Goal: Subscribe to service/newsletter

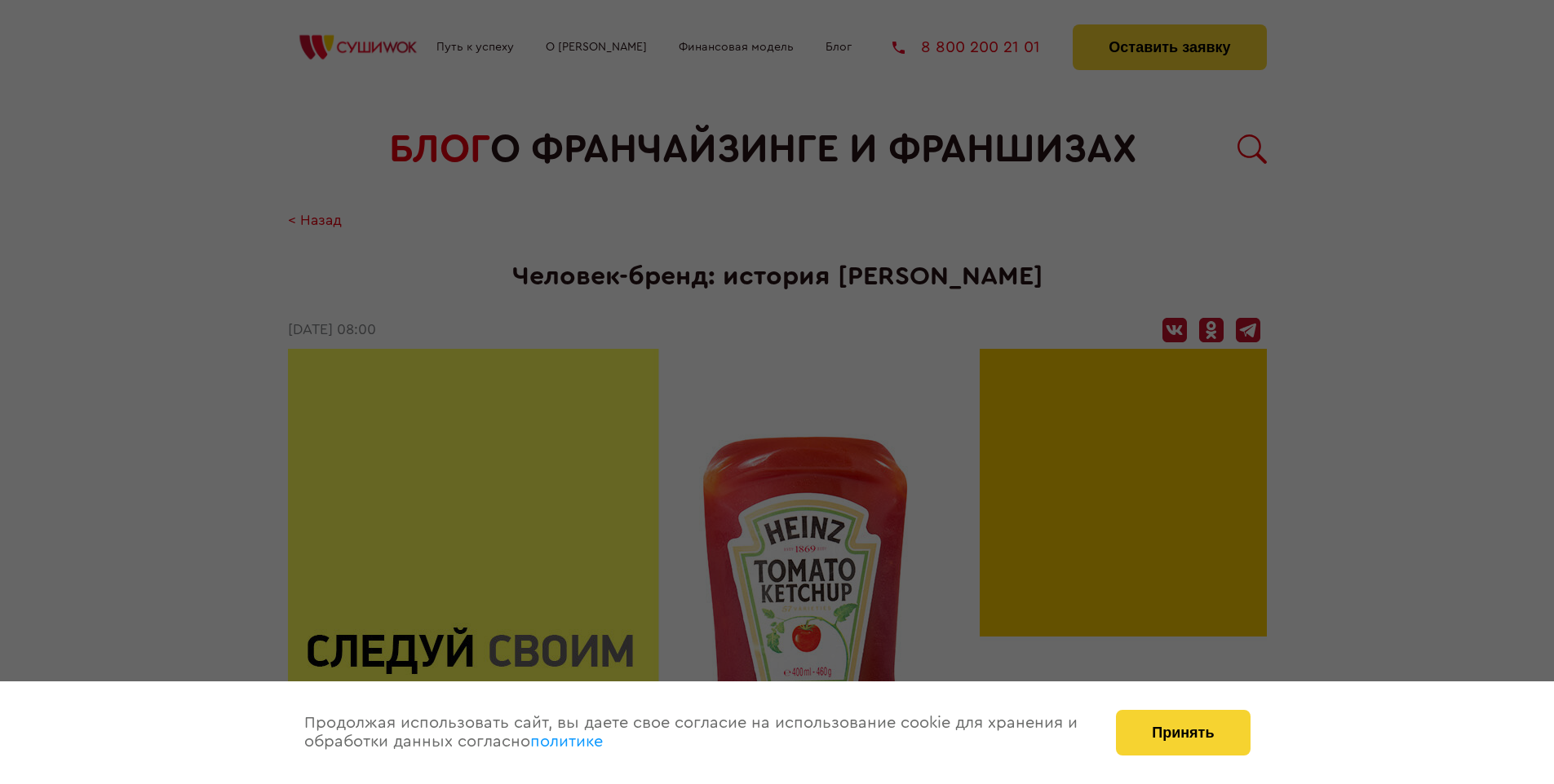
scroll to position [4831, 0]
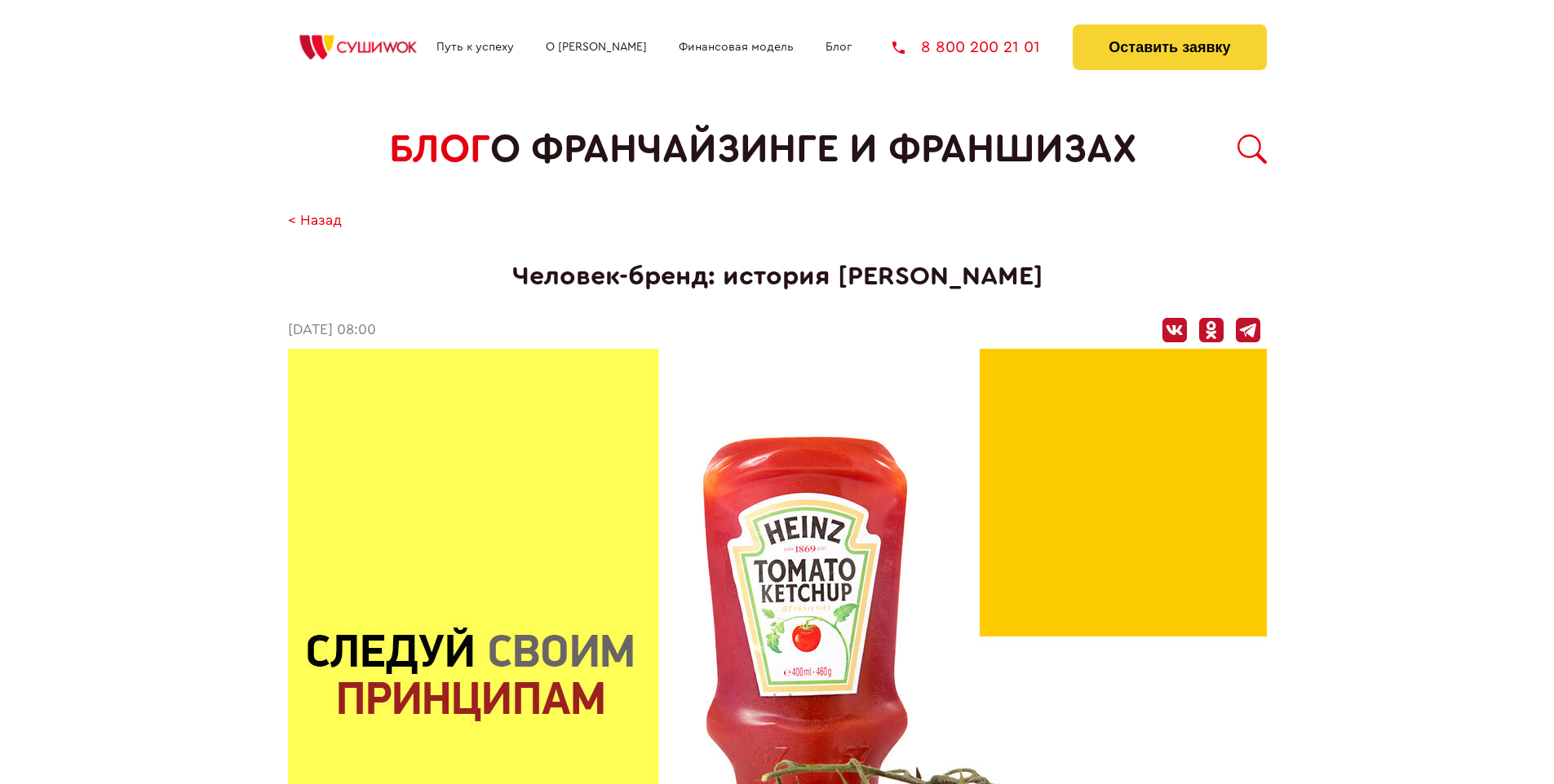
scroll to position [4831, 0]
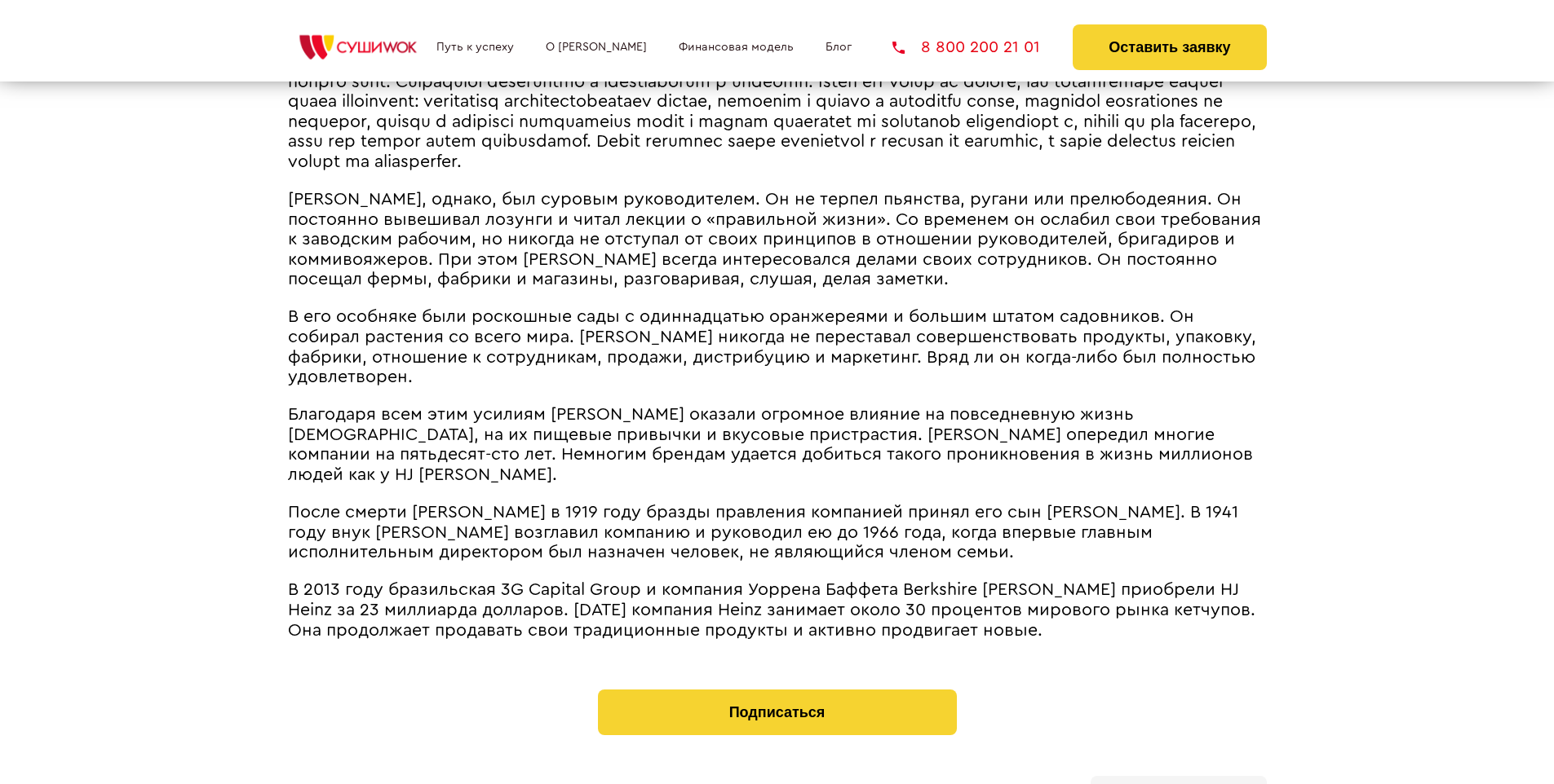
click at [1177, 783] on b "Личный кабинет" at bounding box center [1178, 794] width 86 height 11
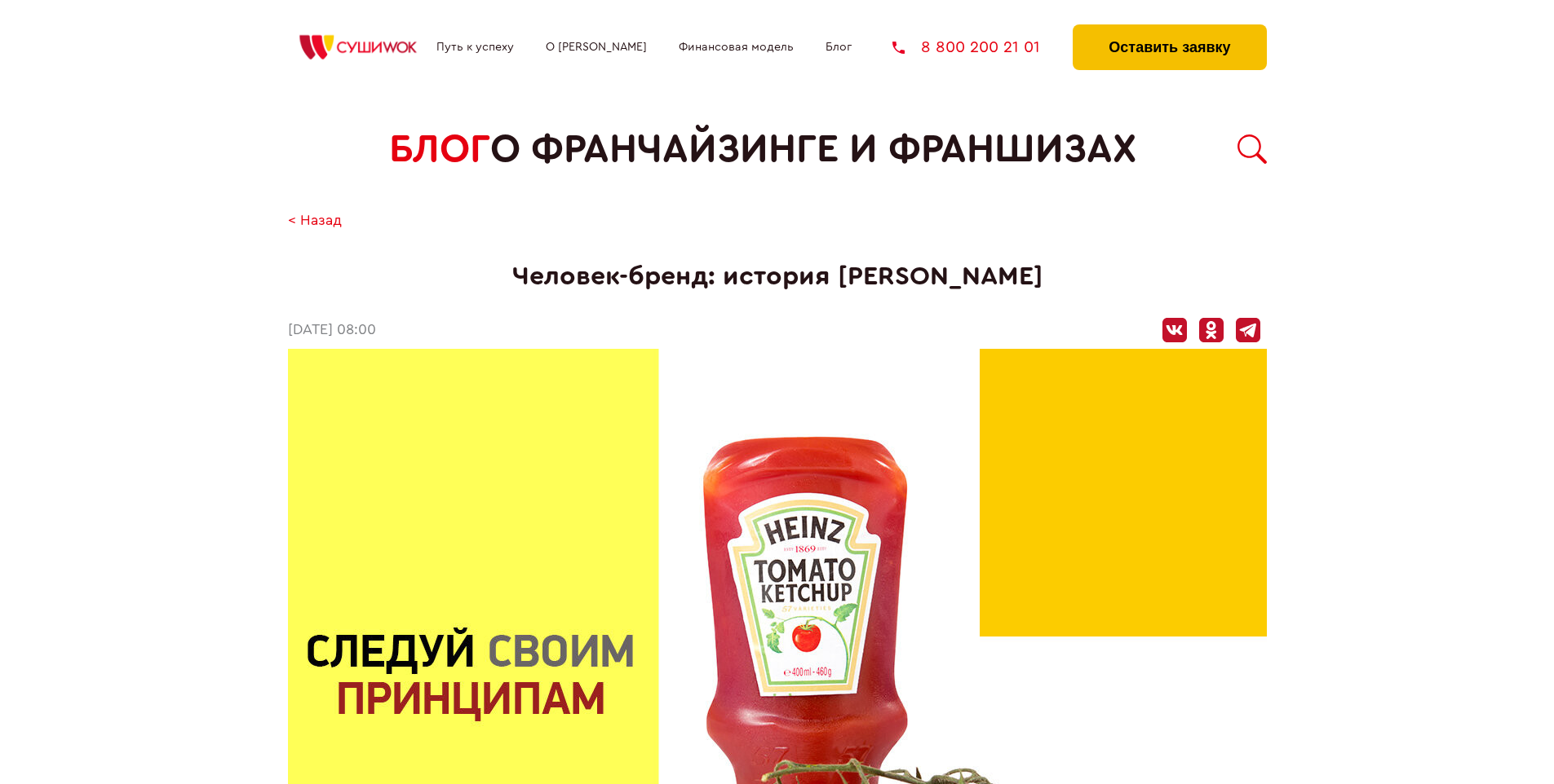
click at [1169, 28] on button "Оставить заявку" at bounding box center [1170, 47] width 194 height 46
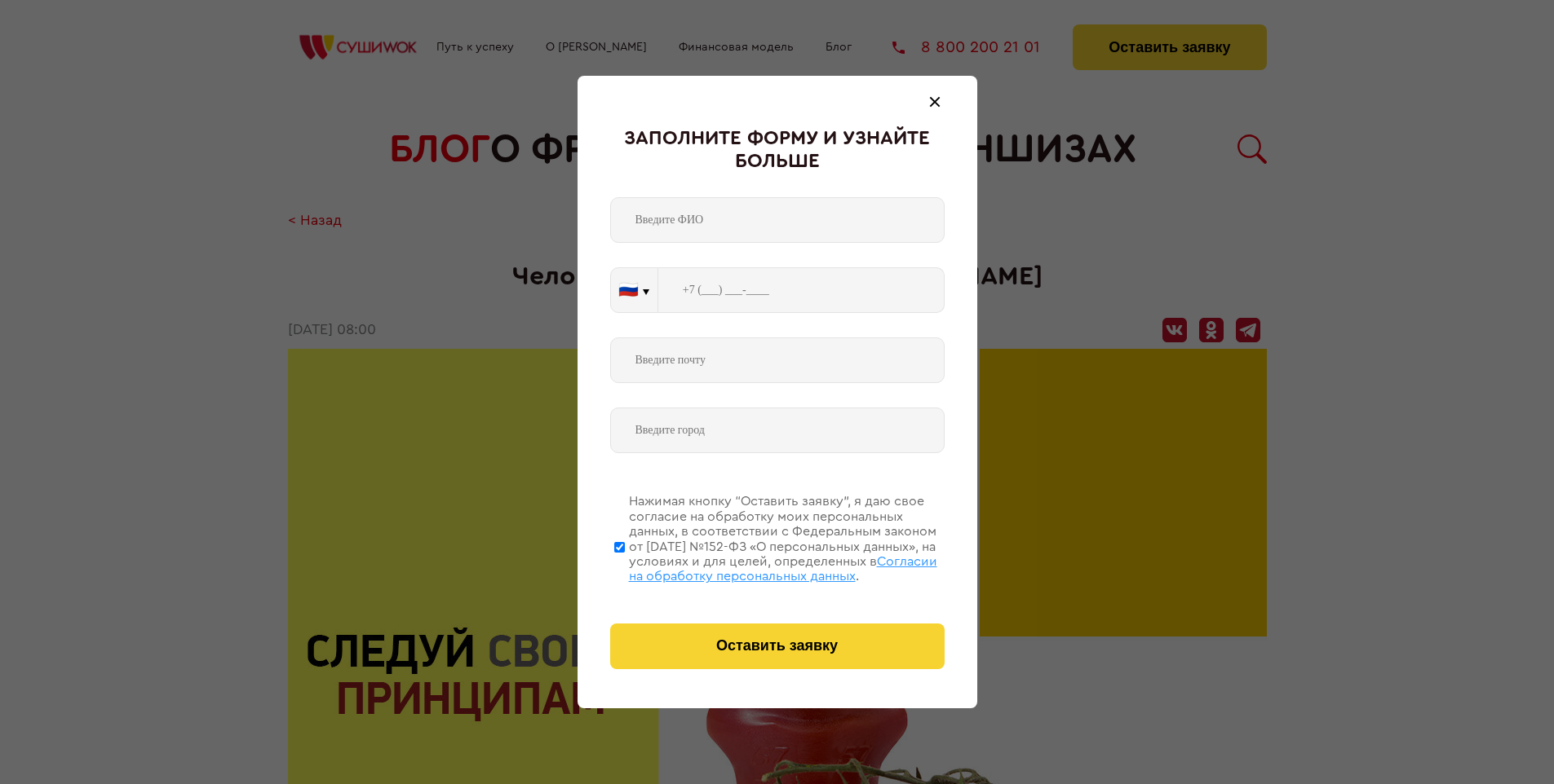
click at [756, 567] on span "Согласии на обработку персональных данных" at bounding box center [782, 569] width 308 height 27
click at [625, 567] on input "Нажимая кнопку “Оставить заявку”, я даю свое согласие на обработку моих персона…" at bounding box center [619, 546] width 11 height 130
checkbox input "false"
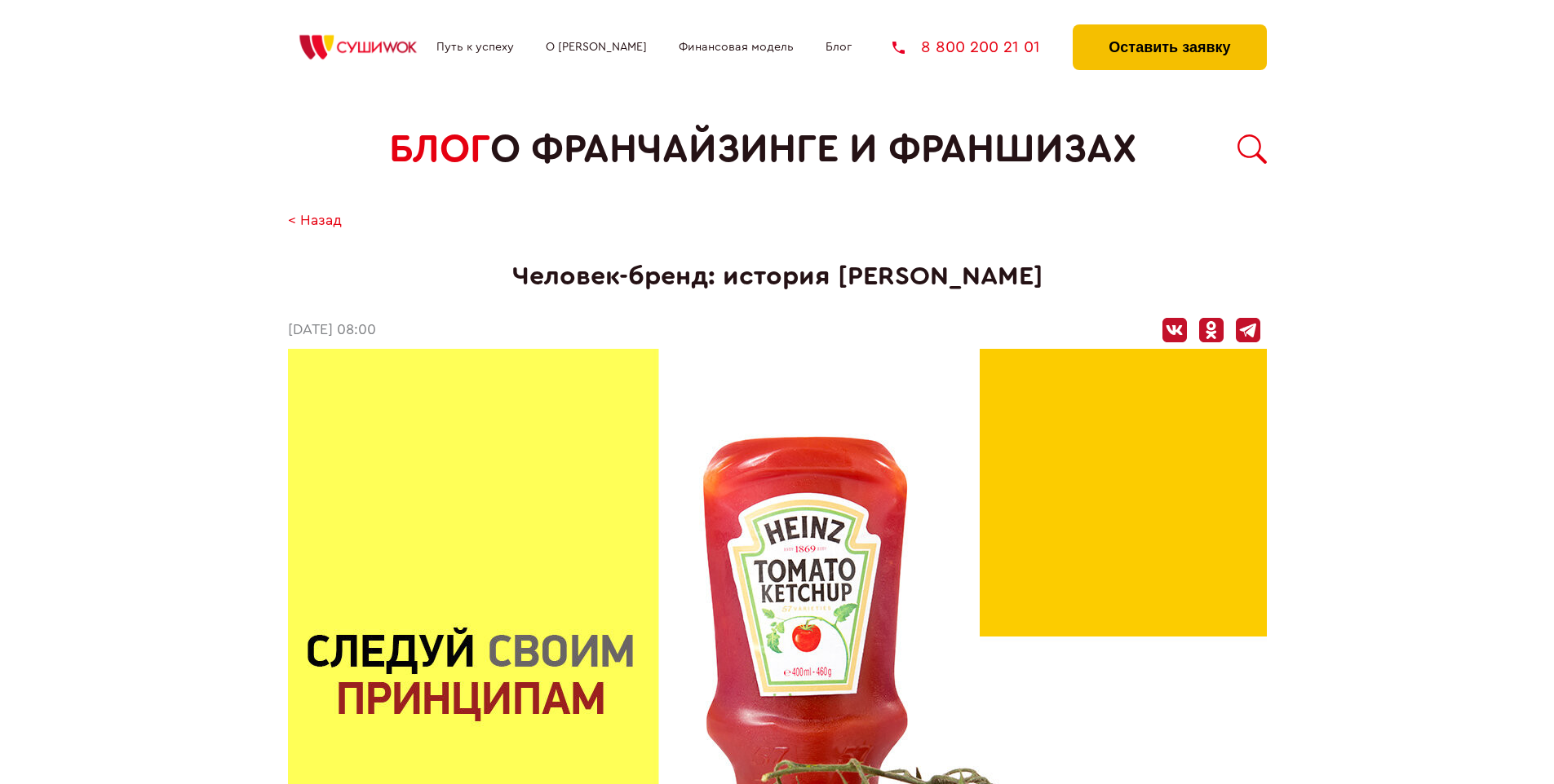
click at [1169, 28] on button "Оставить заявку" at bounding box center [1170, 47] width 194 height 46
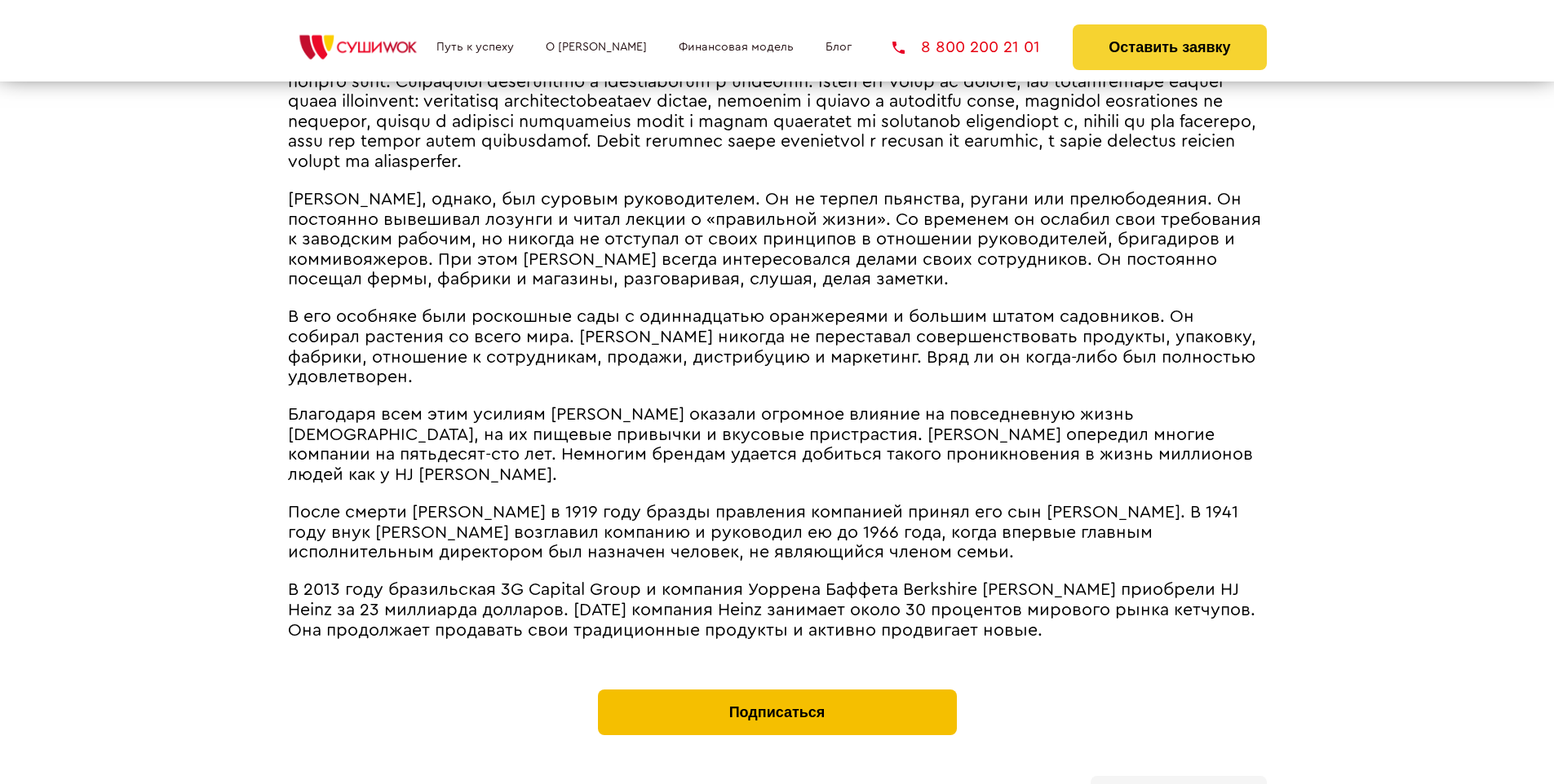
click at [777, 690] on button "Подписаться" at bounding box center [777, 713] width 359 height 46
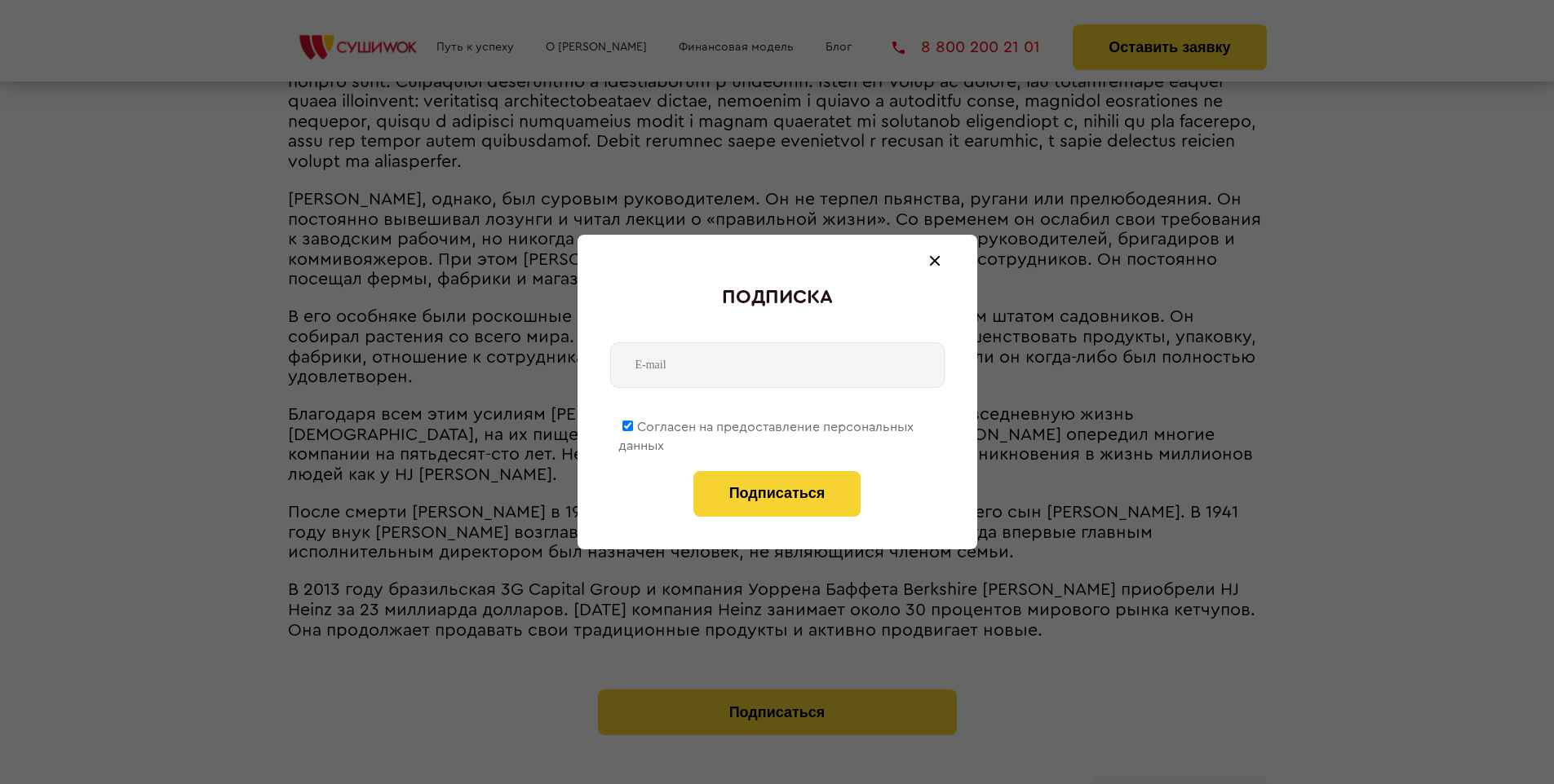
click at [767, 424] on span "Согласен на предоставление персональных данных" at bounding box center [766, 436] width 295 height 32
click at [633, 424] on input "Согласен на предоставление персональных данных" at bounding box center [627, 425] width 11 height 11
checkbox input "false"
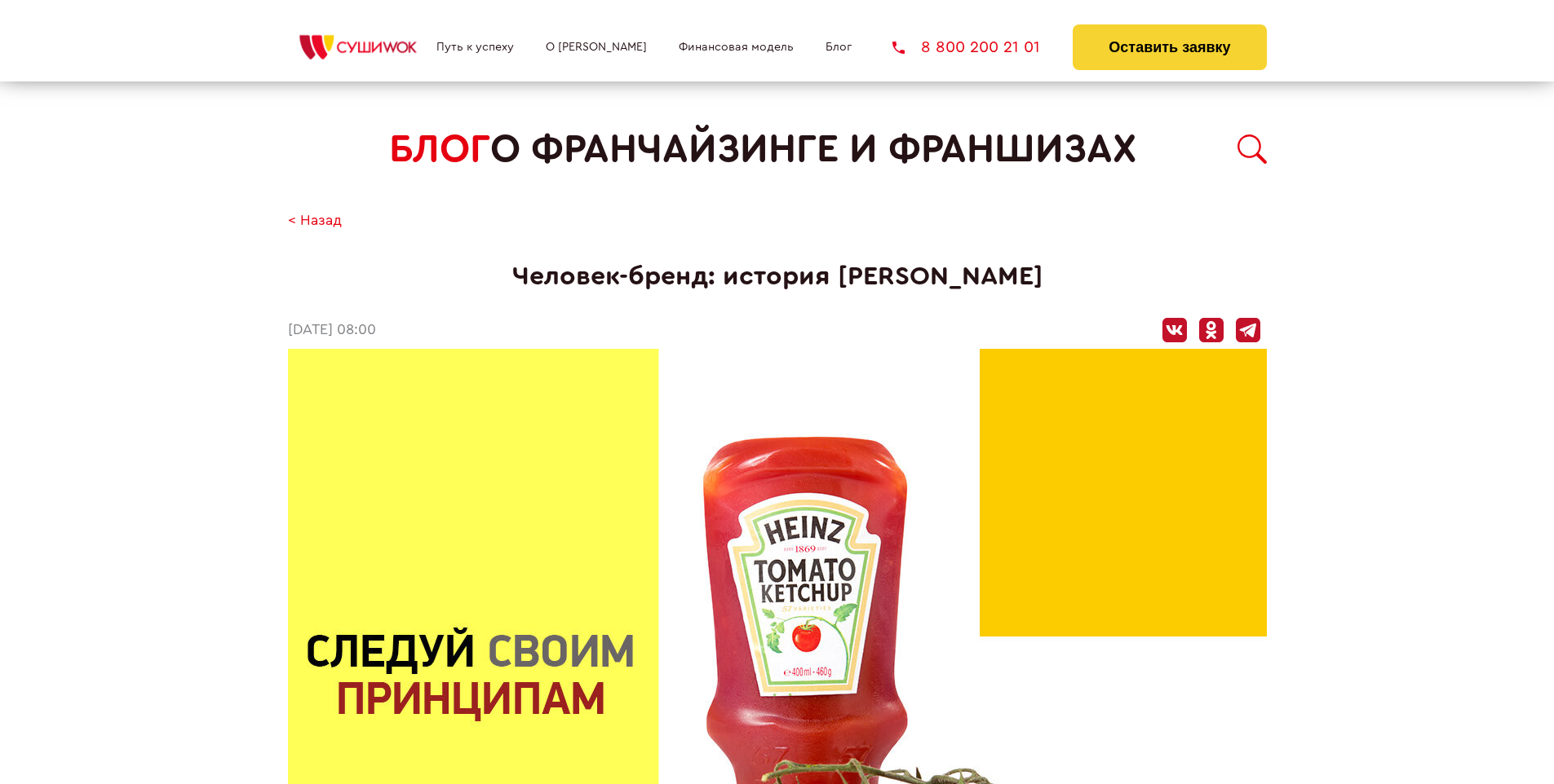
scroll to position [4831, 0]
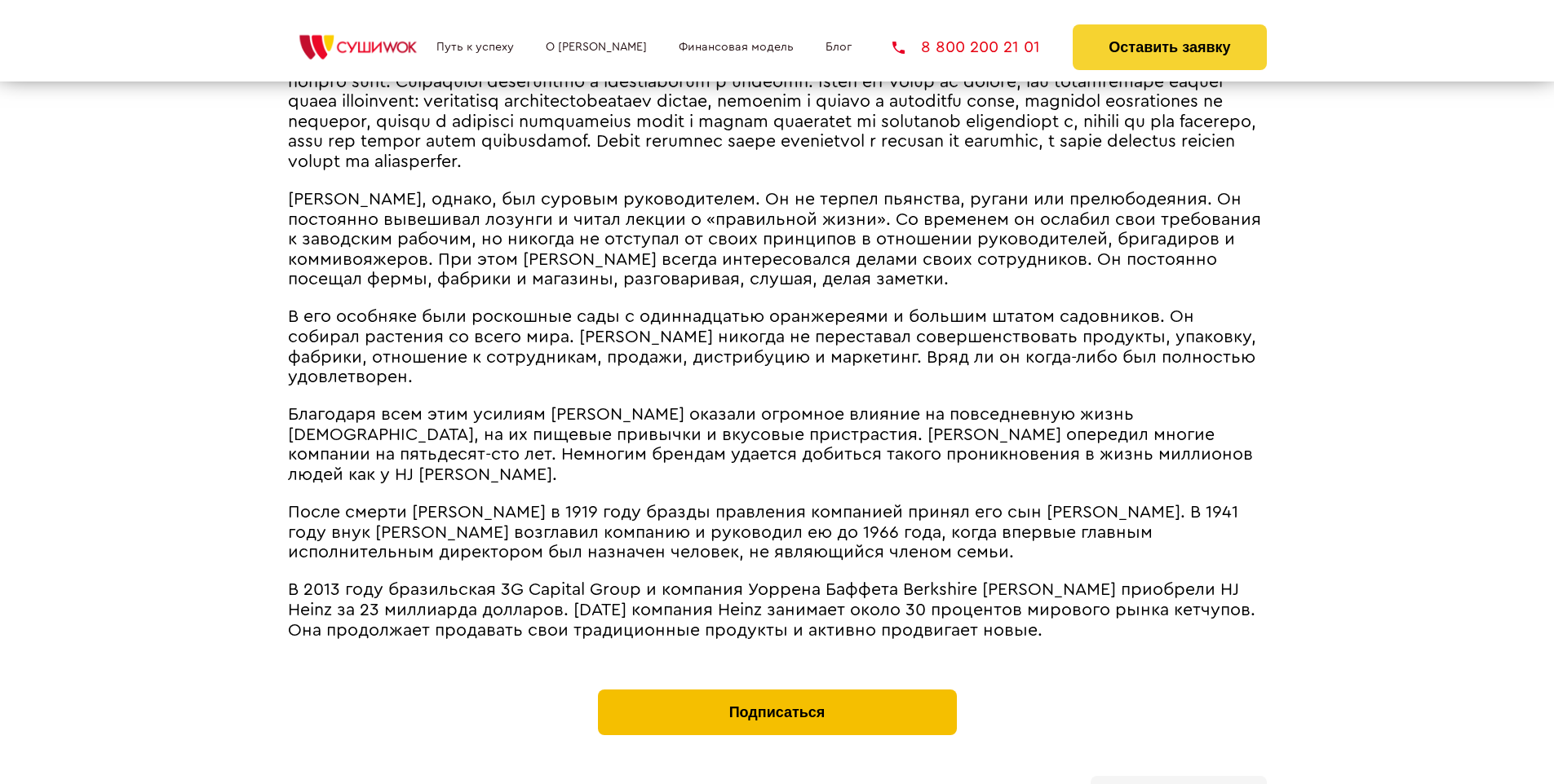
click at [777, 690] on button "Подписаться" at bounding box center [777, 713] width 359 height 46
